Goal: Find specific page/section: Find specific page/section

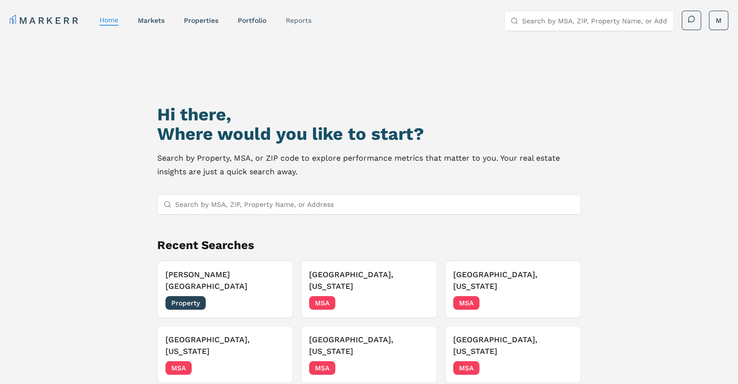
click at [306, 21] on link "reports" at bounding box center [299, 21] width 26 height 8
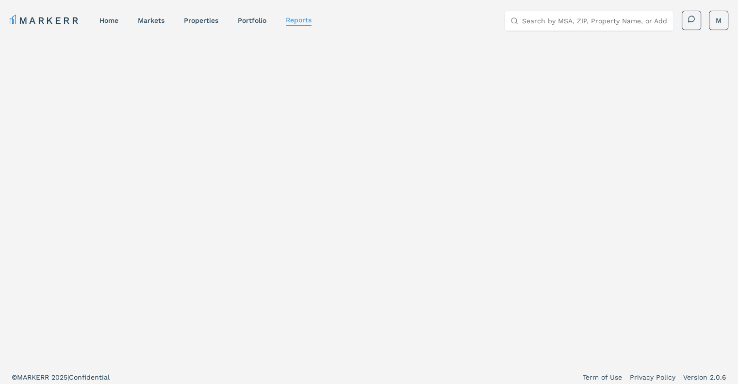
select select "-release_date"
